Goal: Complete application form: Complete application form

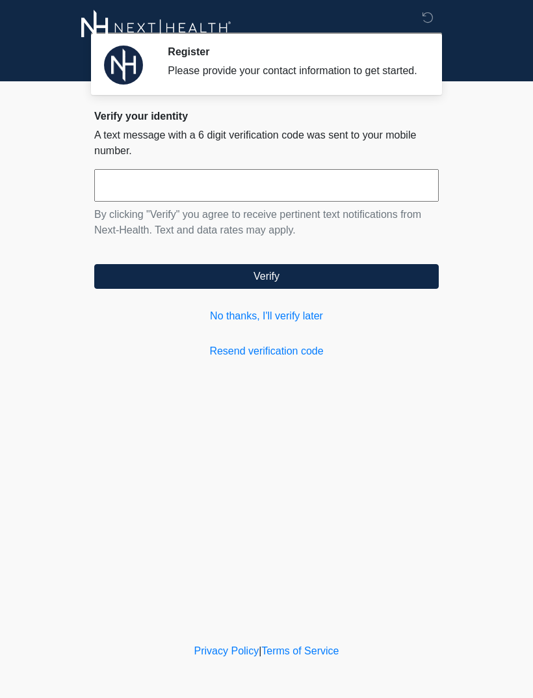
click at [163, 196] on input "text" at bounding box center [266, 185] width 345 height 33
type input "******"
click at [360, 289] on button "Verify" at bounding box center [266, 276] width 345 height 25
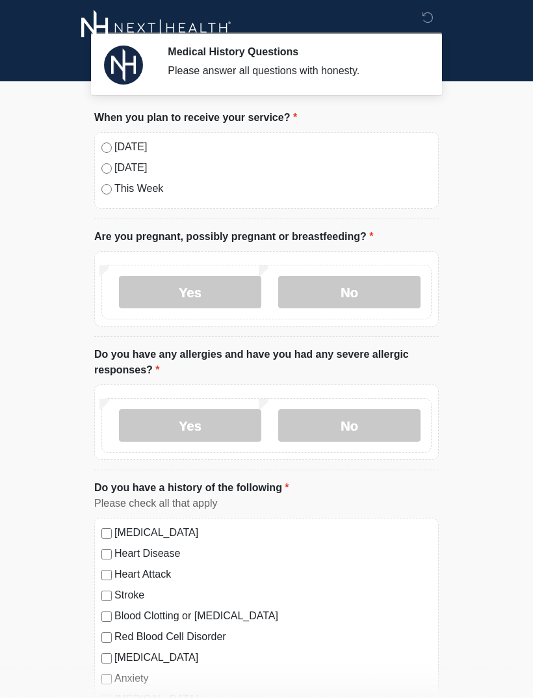
click at [388, 293] on label "No" at bounding box center [349, 292] width 142 height 33
click at [373, 421] on label "No" at bounding box center [349, 425] width 142 height 33
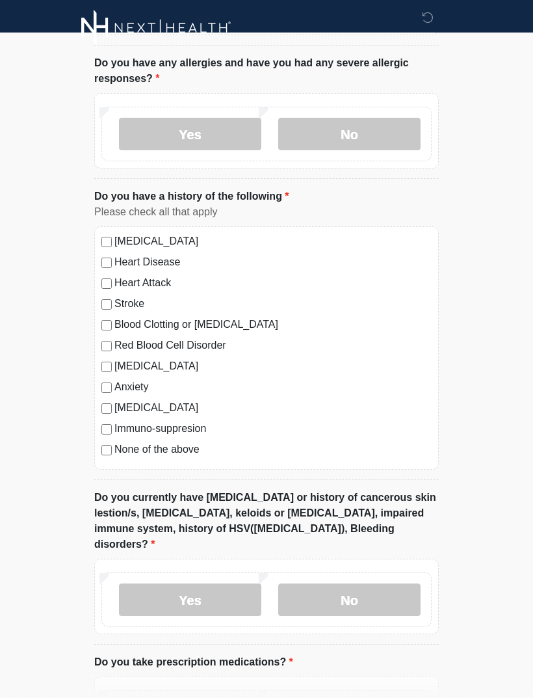
scroll to position [297, 0]
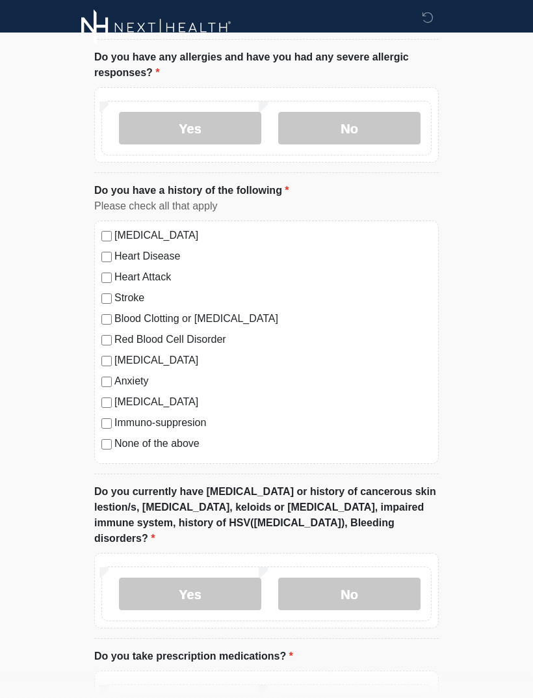
click at [374, 578] on label "No" at bounding box center [349, 594] width 142 height 33
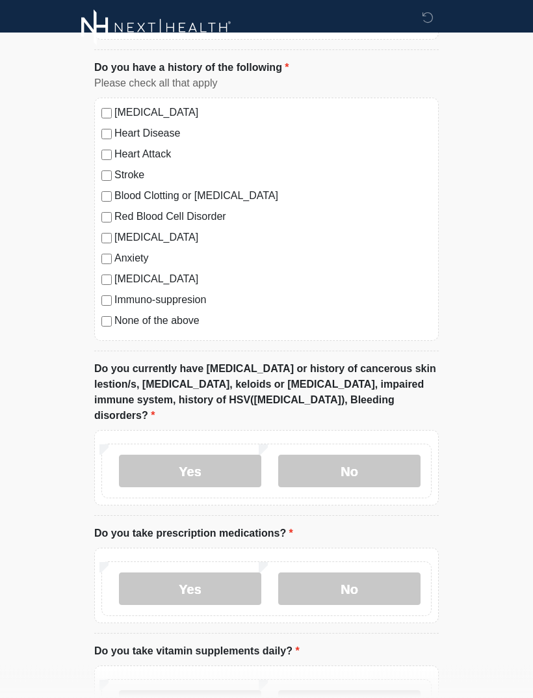
click at [382, 585] on label "No" at bounding box center [349, 589] width 142 height 33
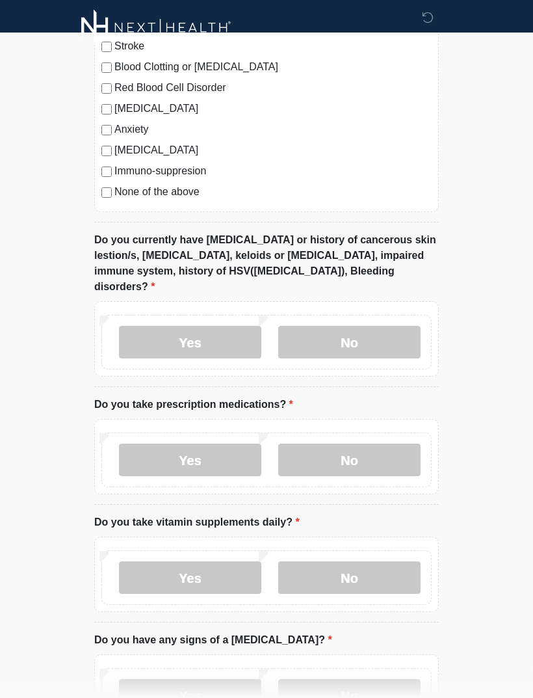
scroll to position [559, 0]
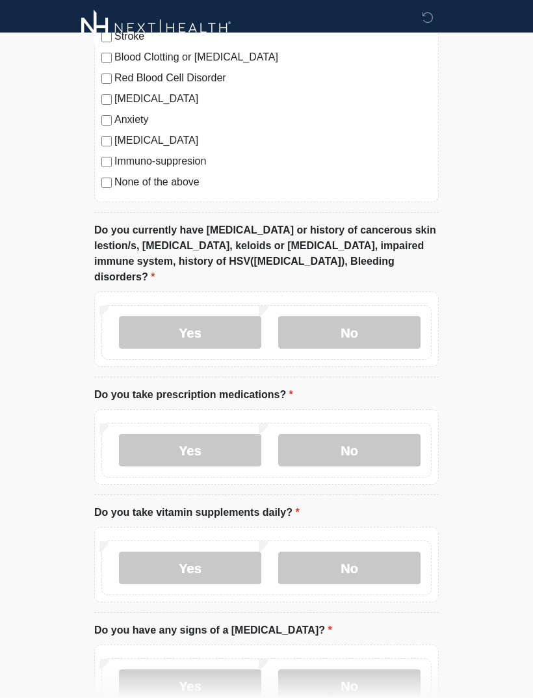
click at [224, 551] on label "Yes" at bounding box center [190, 567] width 142 height 33
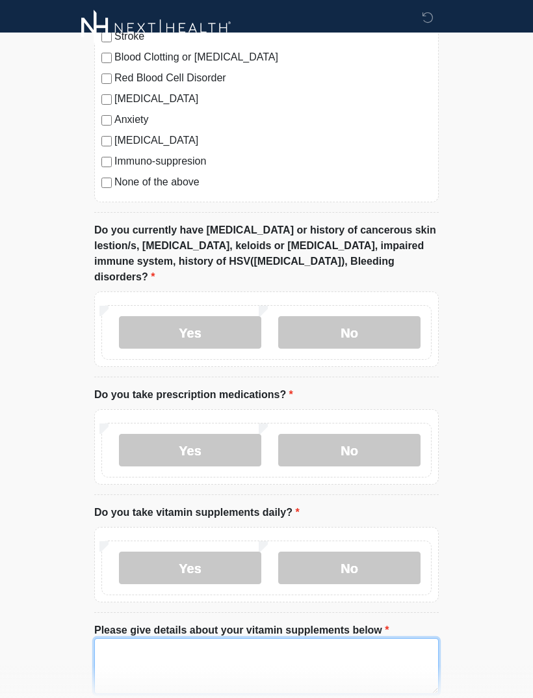
click at [300, 642] on textarea "Please give details about your vitamin supplements below" at bounding box center [266, 666] width 345 height 56
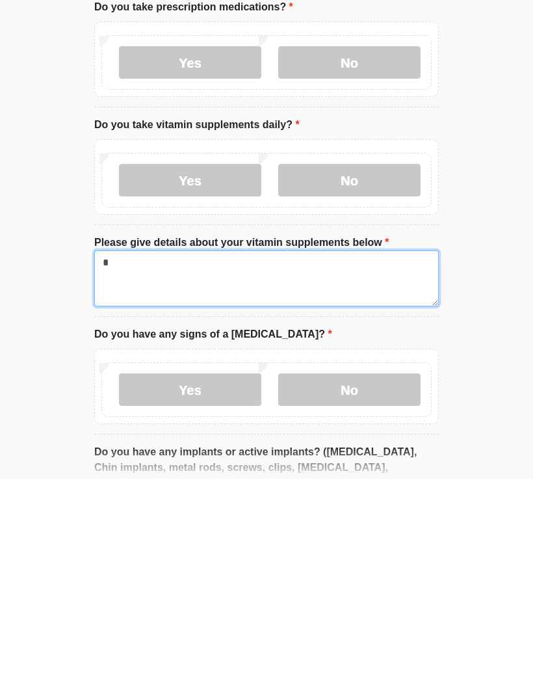
type textarea "*"
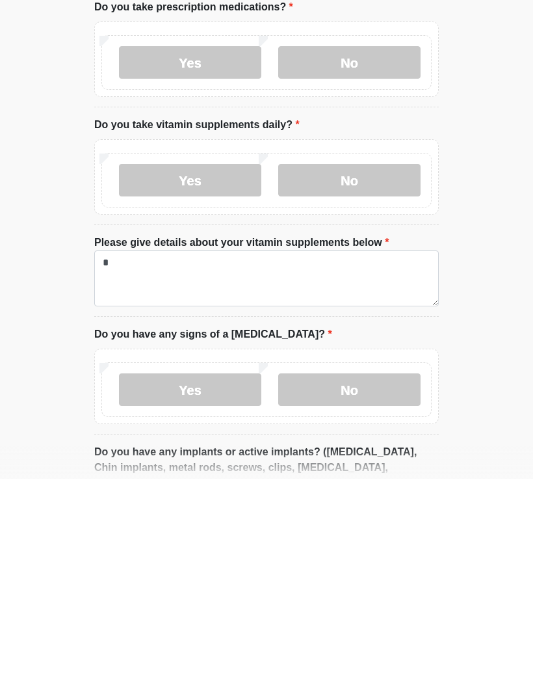
click at [382, 592] on label "No" at bounding box center [349, 608] width 142 height 33
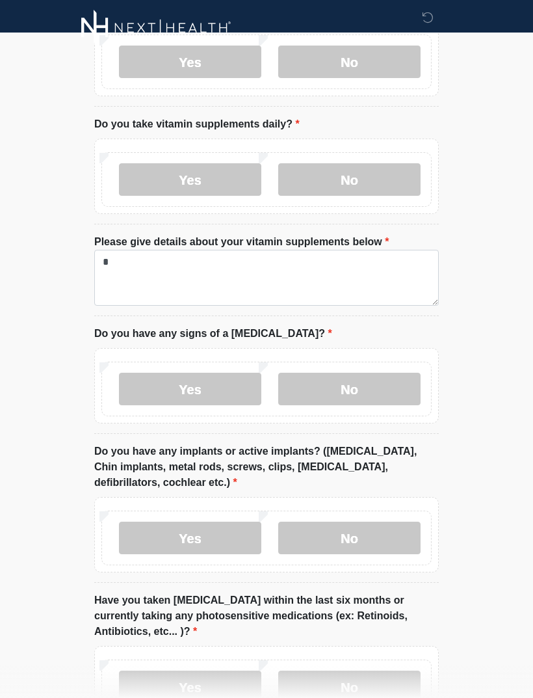
click at [378, 522] on label "No" at bounding box center [349, 538] width 142 height 33
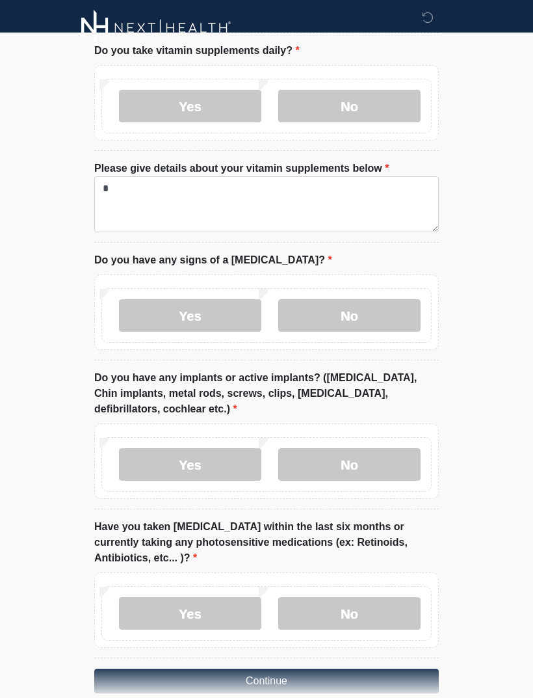
scroll to position [1026, 0]
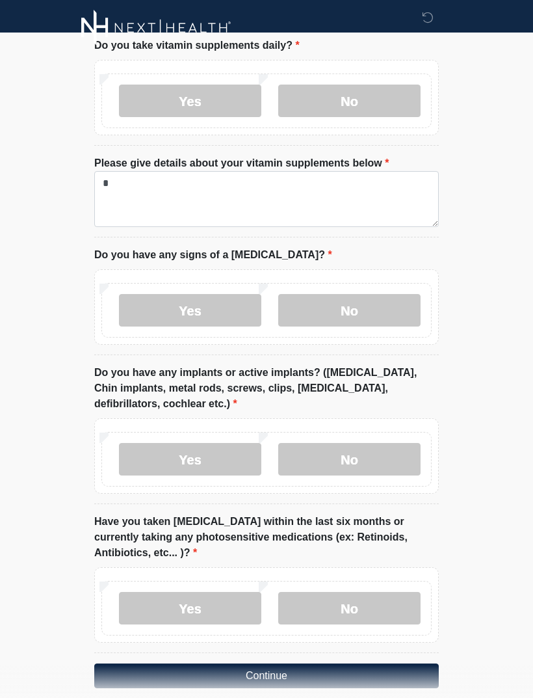
click at [388, 592] on label "No" at bounding box center [349, 608] width 142 height 33
click at [387, 663] on button "Continue" at bounding box center [266, 675] width 345 height 25
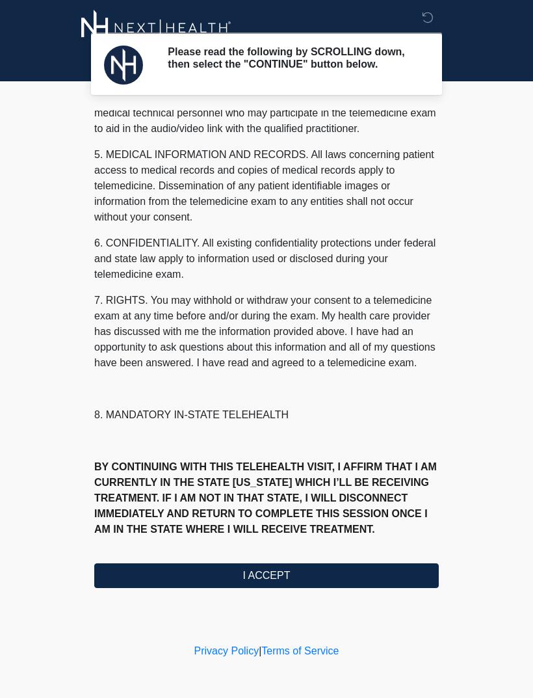
scroll to position [395, 0]
click at [338, 581] on button "I ACCEPT" at bounding box center [266, 575] width 345 height 25
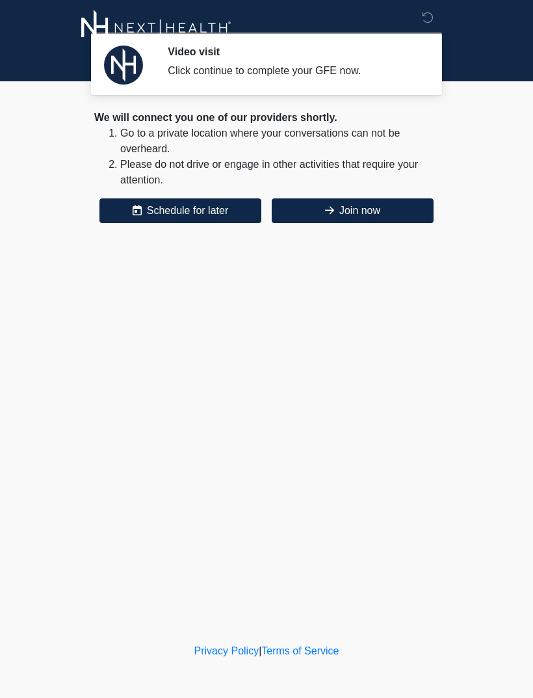
click at [387, 209] on button "Join now" at bounding box center [353, 210] width 162 height 25
